Goal: Task Accomplishment & Management: Manage account settings

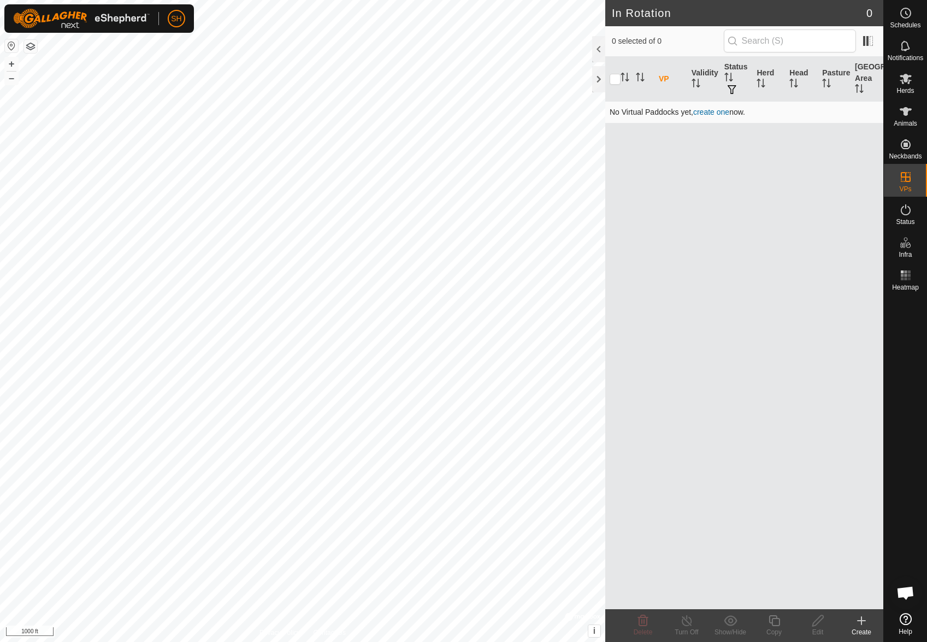
click at [719, 113] on link "create one" at bounding box center [711, 112] width 36 height 9
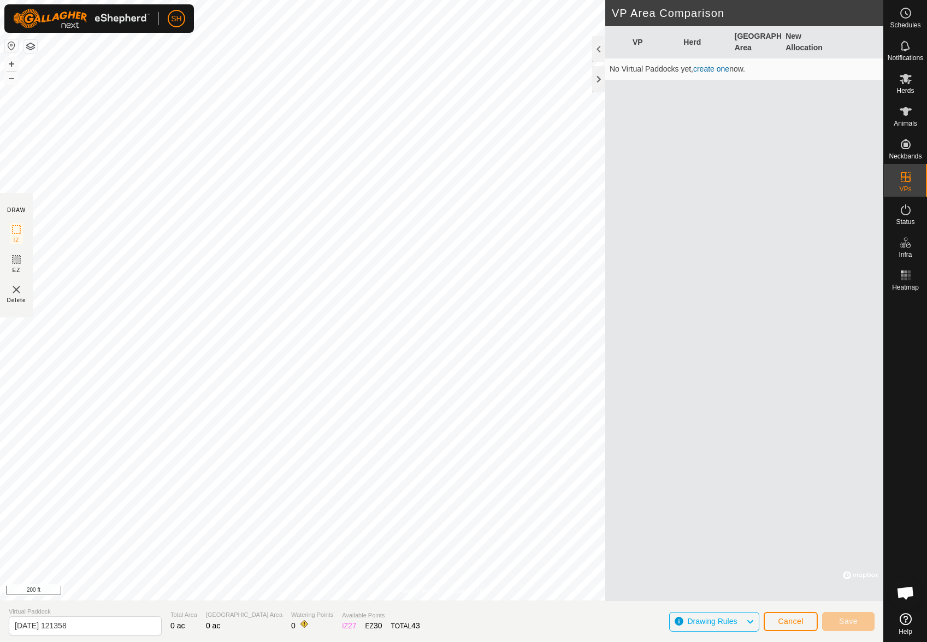
click at [605, 138] on div "VP Herd Grazing Area New Allocation No Virtual Paddocks yet, create one now." at bounding box center [744, 313] width 278 height 575
click at [70, 625] on input "[DATE] 121358" at bounding box center [85, 625] width 153 height 19
type input "Recontain upper"
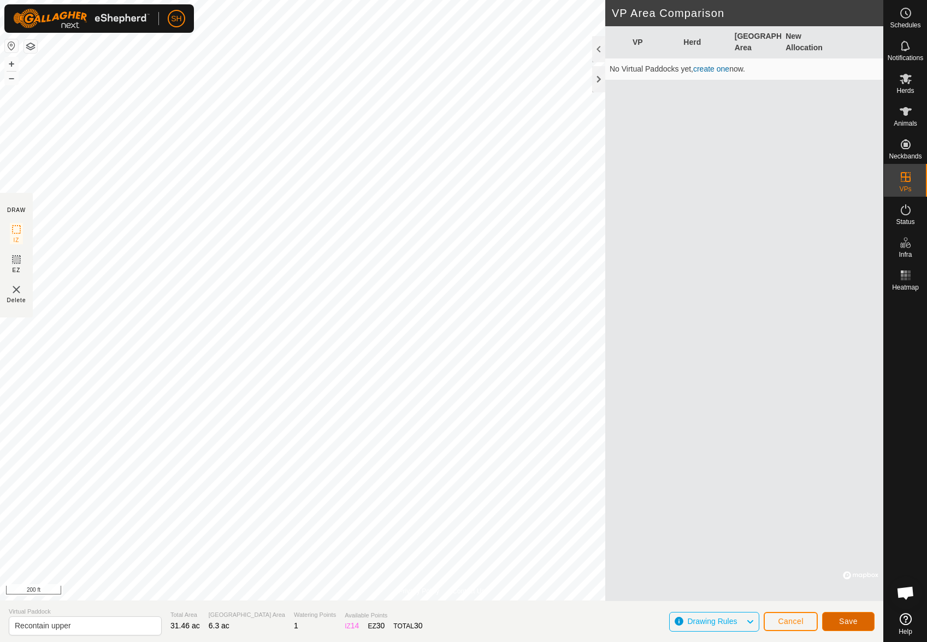
click at [840, 617] on span "Save" at bounding box center [848, 621] width 19 height 9
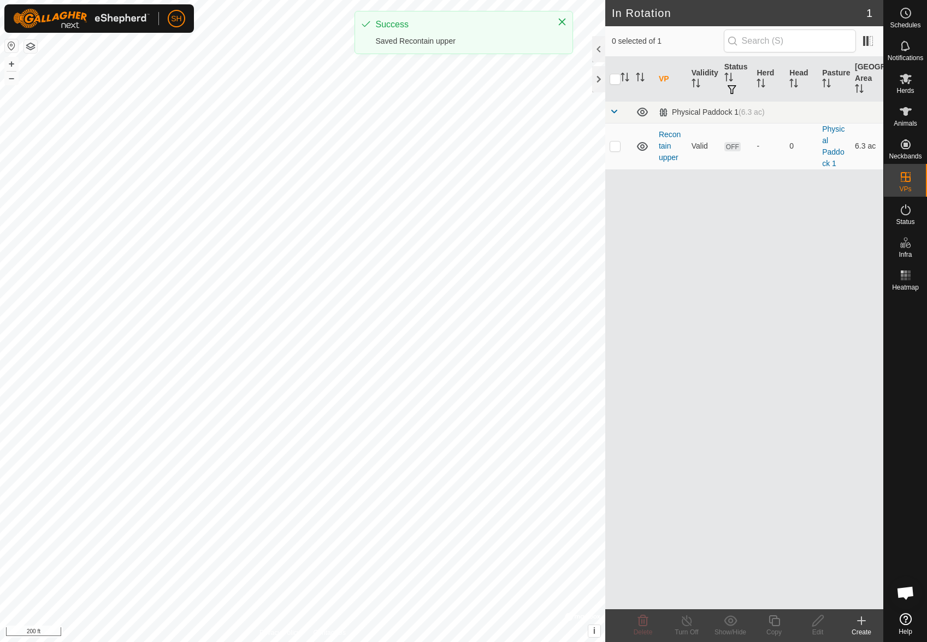
click at [926, 513] on html "SH Schedules Notifications Herds Animals Neckbands VPs Status Infra Heatmap Hel…" at bounding box center [463, 321] width 927 height 642
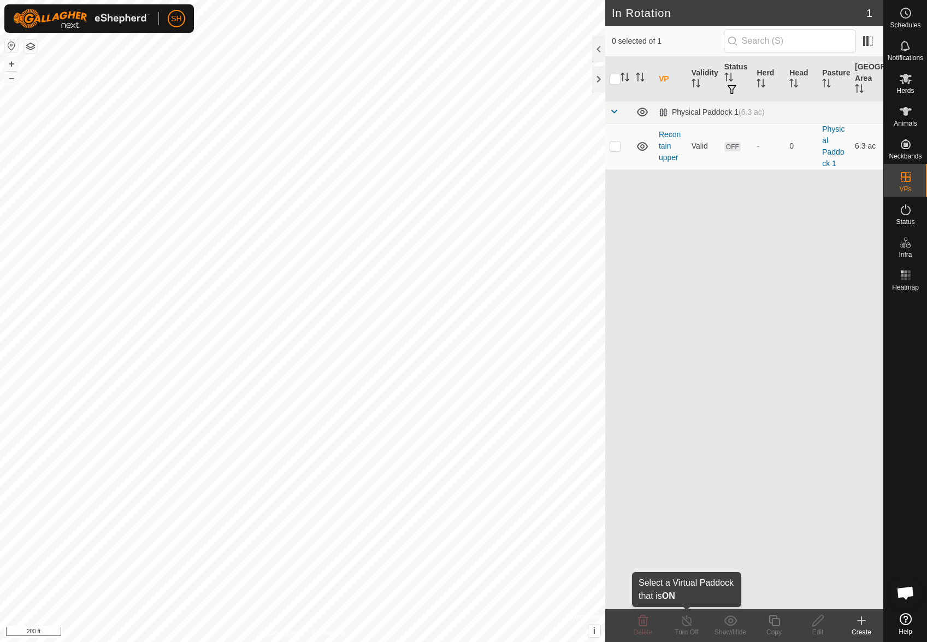
click at [682, 618] on icon at bounding box center [687, 620] width 14 height 13
click at [661, 138] on link "Recontain upper" at bounding box center [670, 146] width 22 height 32
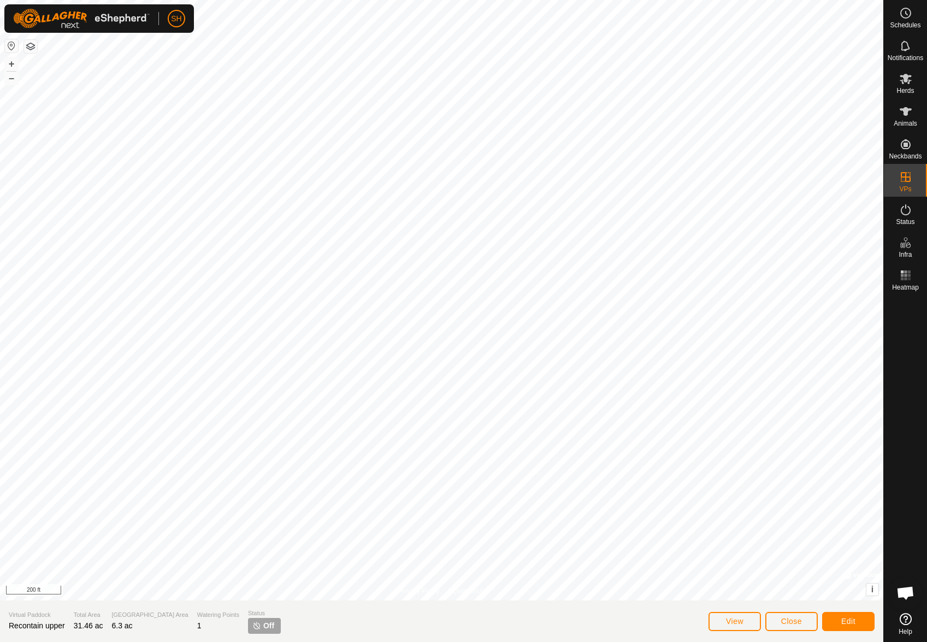
click at [263, 622] on span "Off" at bounding box center [268, 625] width 11 height 11
click at [906, 86] on es-mob-svg-icon at bounding box center [906, 78] width 20 height 17
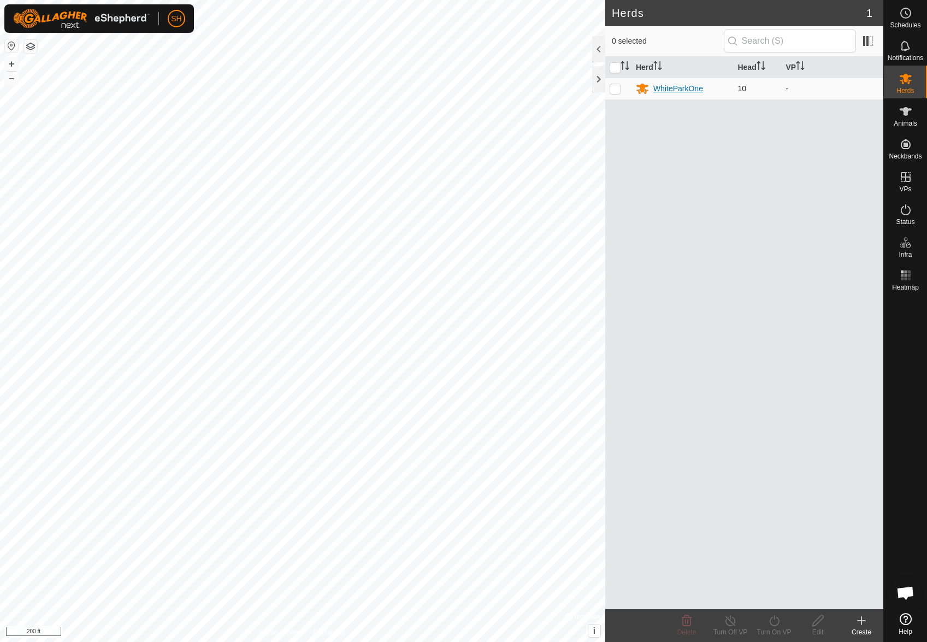
click at [666, 92] on div "WhiteParkOne" at bounding box center [678, 88] width 50 height 11
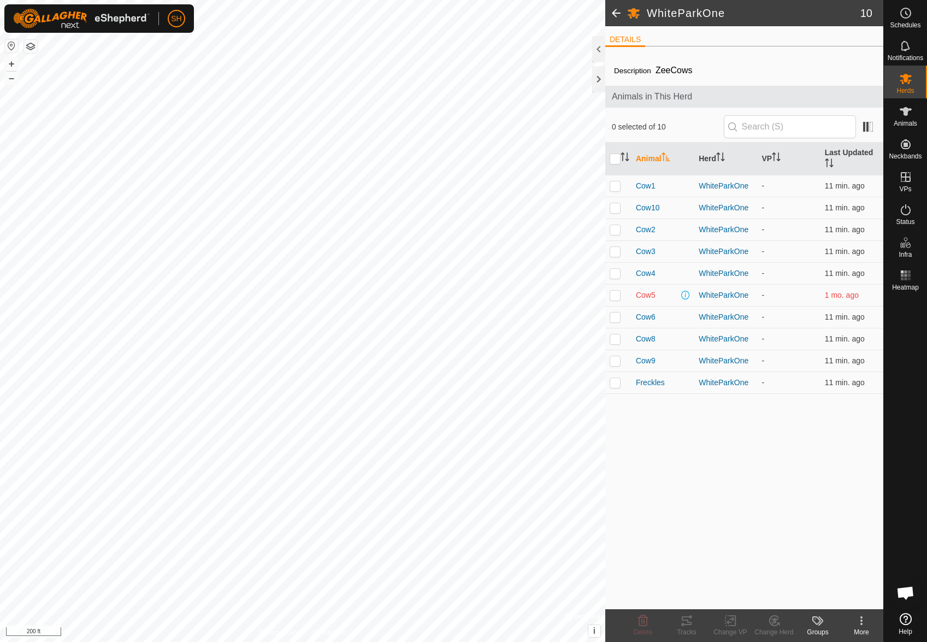
click at [613, 14] on span at bounding box center [616, 13] width 22 height 26
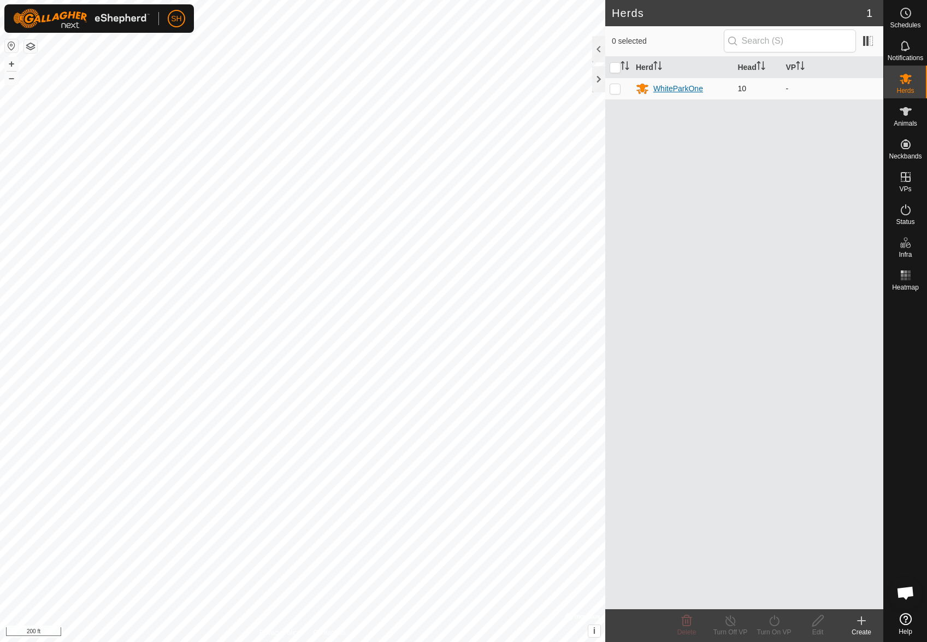
click at [671, 87] on div "WhiteParkOne" at bounding box center [678, 88] width 50 height 11
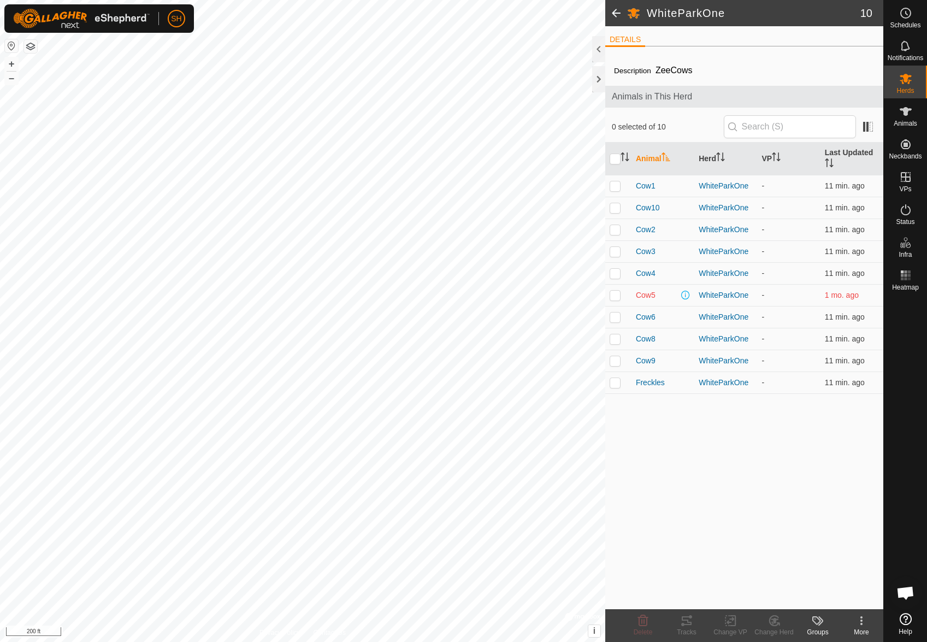
click at [859, 621] on icon at bounding box center [861, 620] width 13 height 13
click at [616, 10] on span at bounding box center [616, 13] width 22 height 26
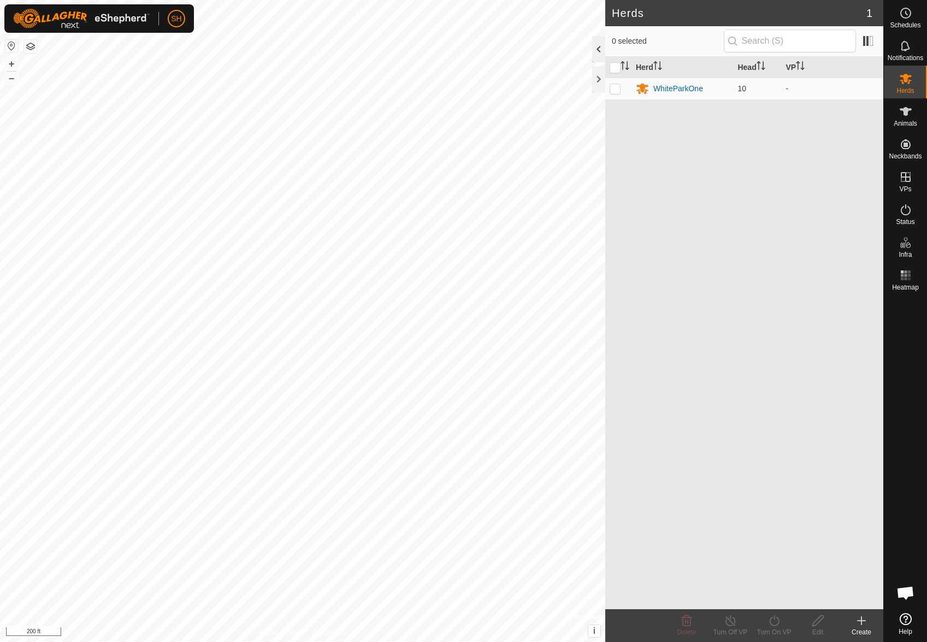
click at [598, 48] on div at bounding box center [598, 49] width 13 height 26
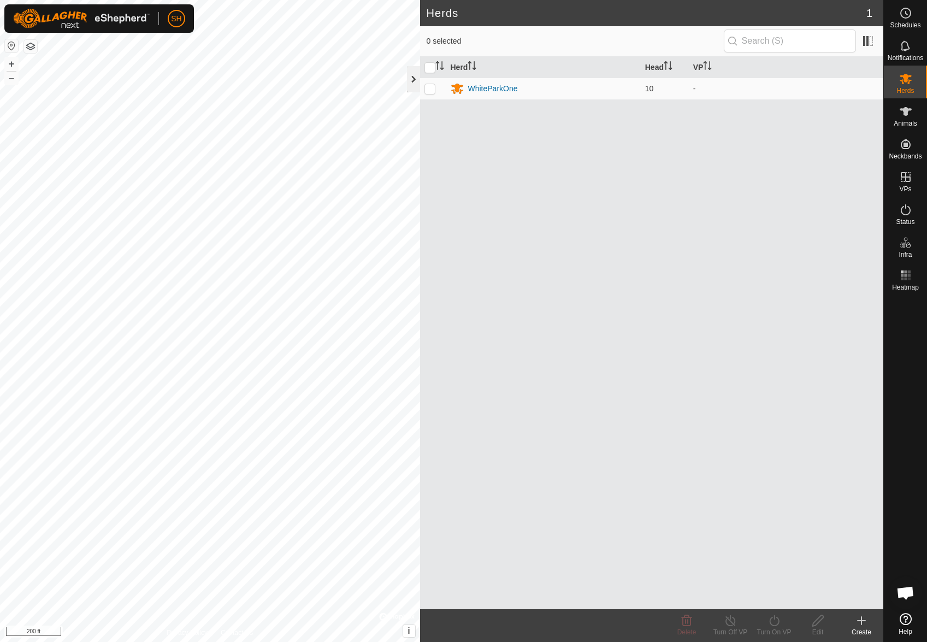
click at [413, 79] on div at bounding box center [413, 79] width 13 height 26
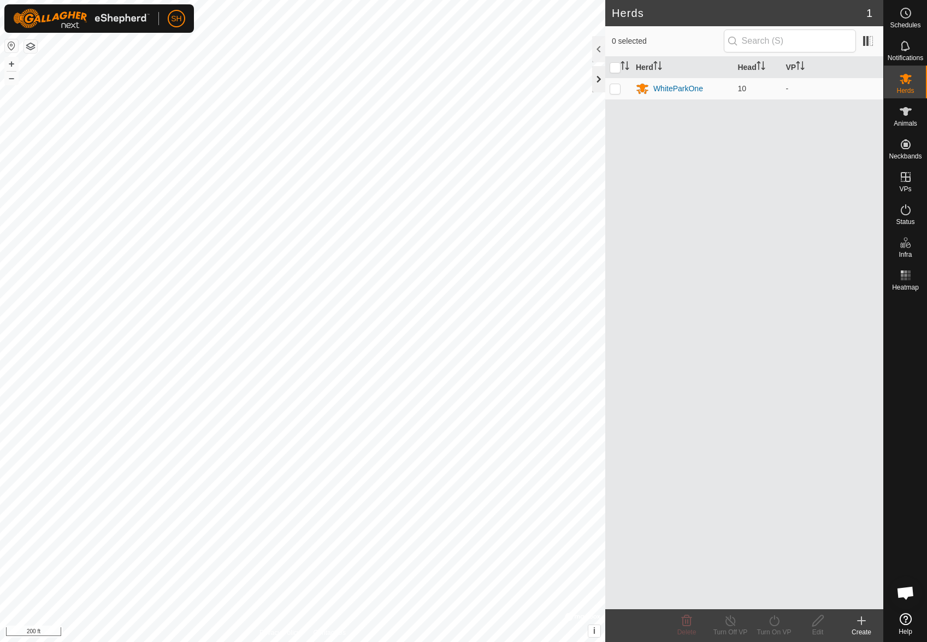
click at [599, 81] on div at bounding box center [598, 79] width 13 height 26
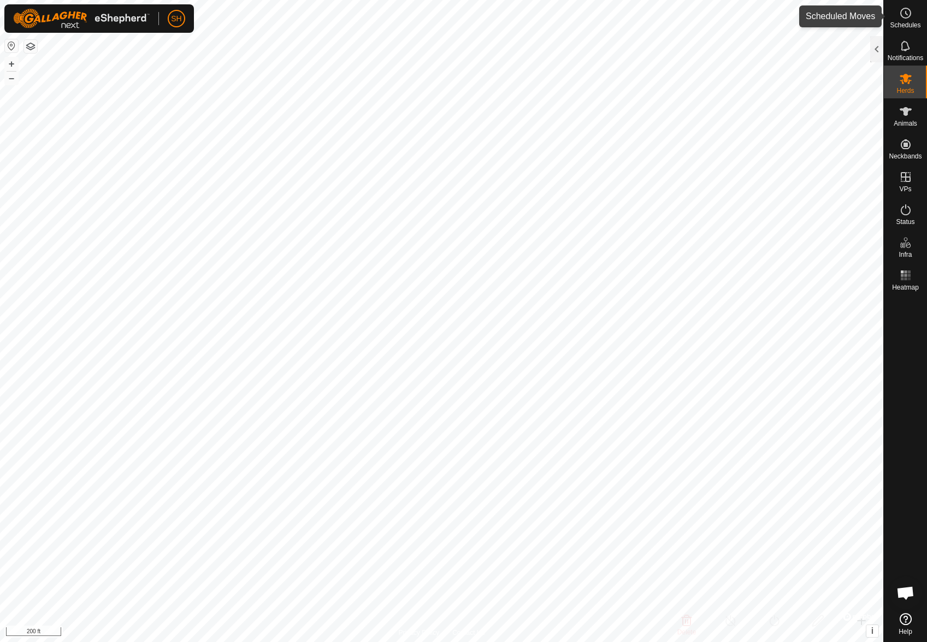
click at [903, 13] on icon at bounding box center [905, 13] width 13 height 13
click at [903, 19] on icon at bounding box center [905, 13] width 13 height 13
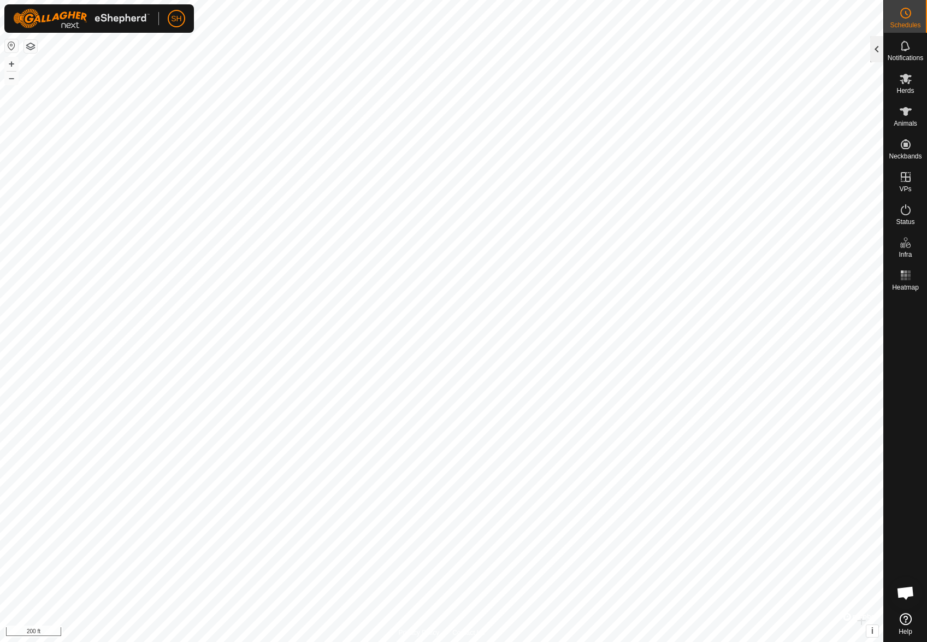
click at [877, 50] on div at bounding box center [876, 49] width 13 height 26
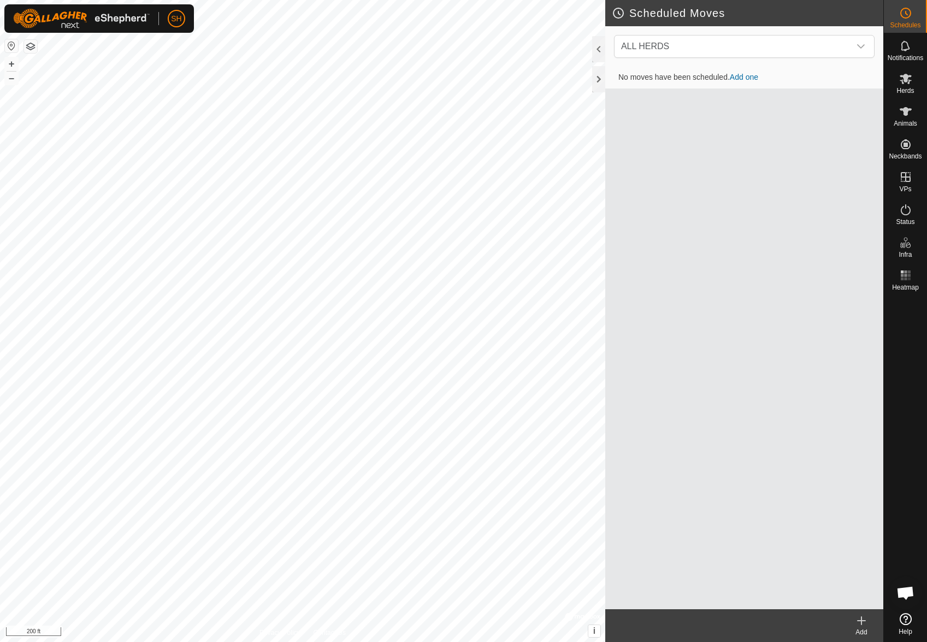
click at [747, 76] on link "Add one" at bounding box center [744, 77] width 28 height 9
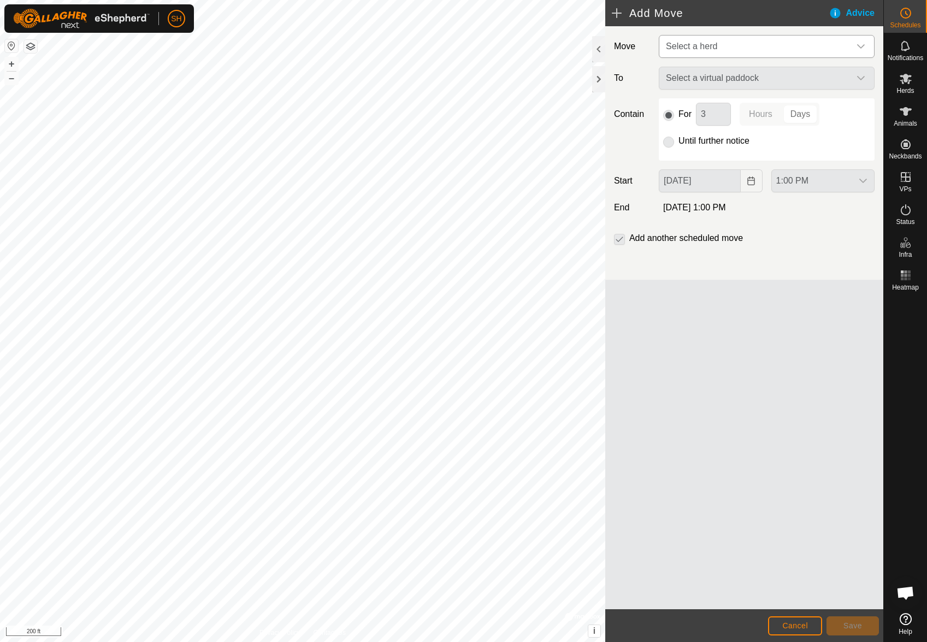
click at [752, 47] on span "Select a herd" at bounding box center [755, 47] width 188 height 22
click at [723, 108] on li "WhiteParkOne (10)" at bounding box center [767, 103] width 215 height 22
click at [730, 84] on span "Select a virtual paddock" at bounding box center [755, 79] width 188 height 22
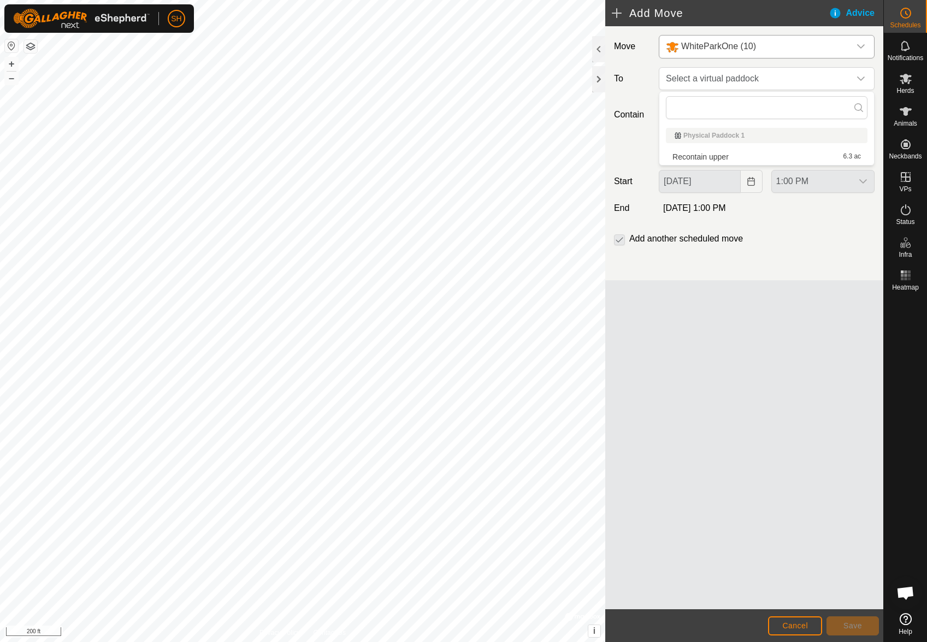
click at [709, 159] on li "Recontain upper 6.3 ac" at bounding box center [767, 157] width 202 height 16
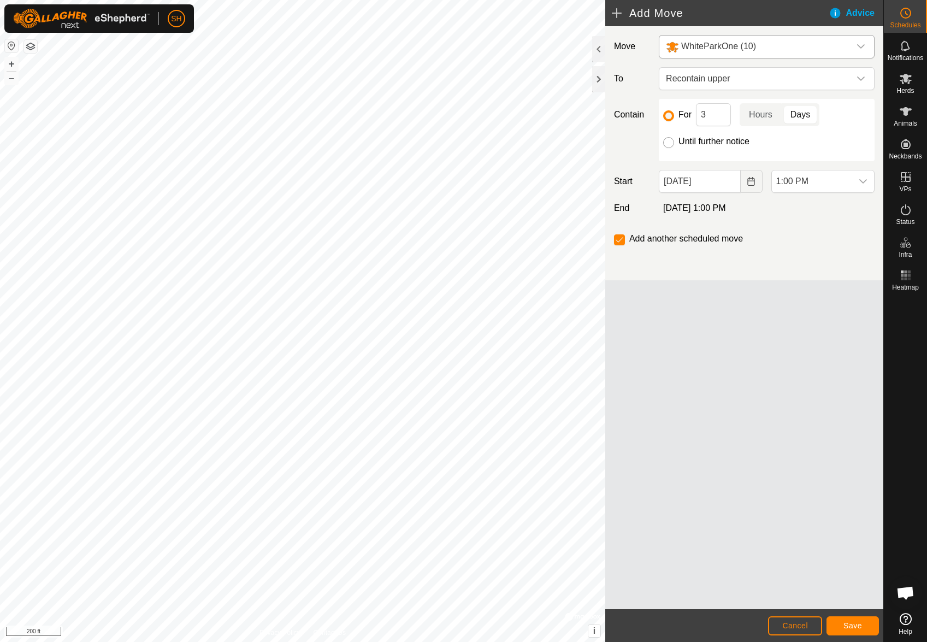
click at [667, 141] on input "Until further notice" at bounding box center [668, 142] width 11 height 11
radio input "true"
checkbox input "false"
click at [867, 182] on div "dropdown trigger" at bounding box center [863, 181] width 22 height 22
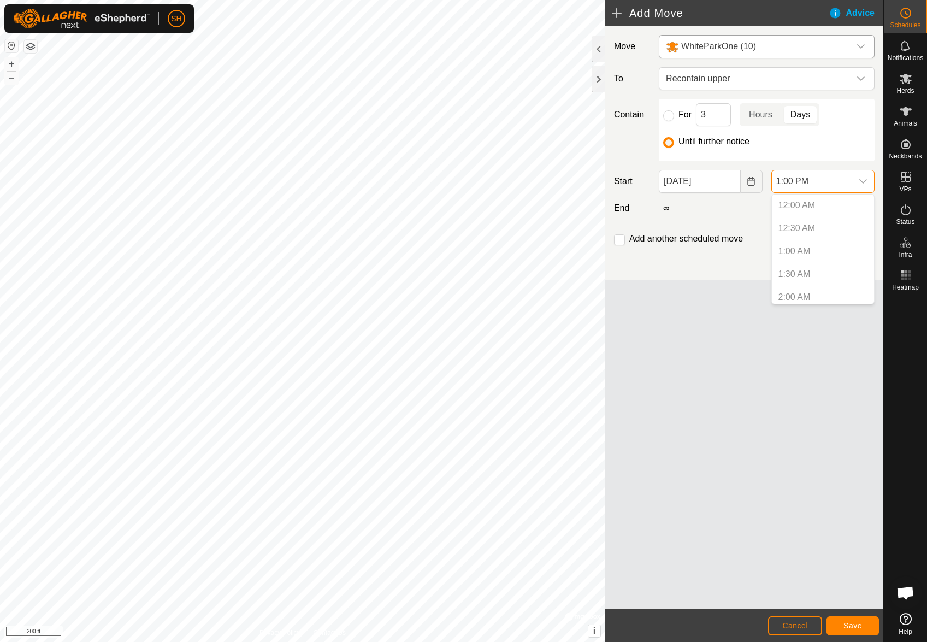
scroll to position [509, 0]
click at [805, 198] on p-selectitem "11:00 AM" at bounding box center [823, 201] width 102 height 22
click at [795, 206] on p-selectitem "11:00 AM" at bounding box center [823, 201] width 102 height 22
click at [790, 272] on p-selectitem "12:30 PM" at bounding box center [823, 270] width 102 height 22
click at [791, 292] on li "1:00 PM" at bounding box center [823, 293] width 102 height 22
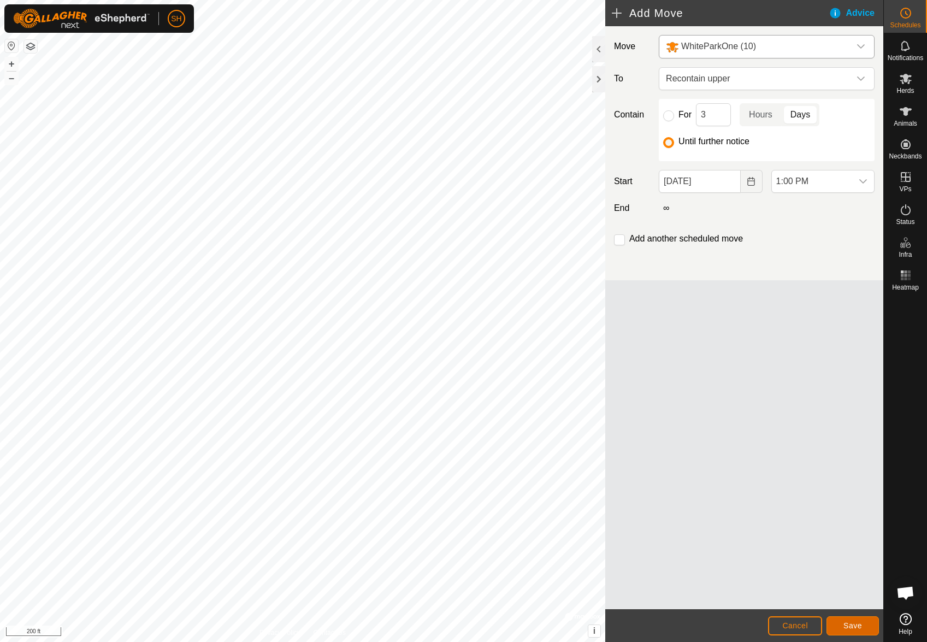
click at [844, 630] on button "Save" at bounding box center [852, 625] width 52 height 19
